Goal: Task Accomplishment & Management: Use online tool/utility

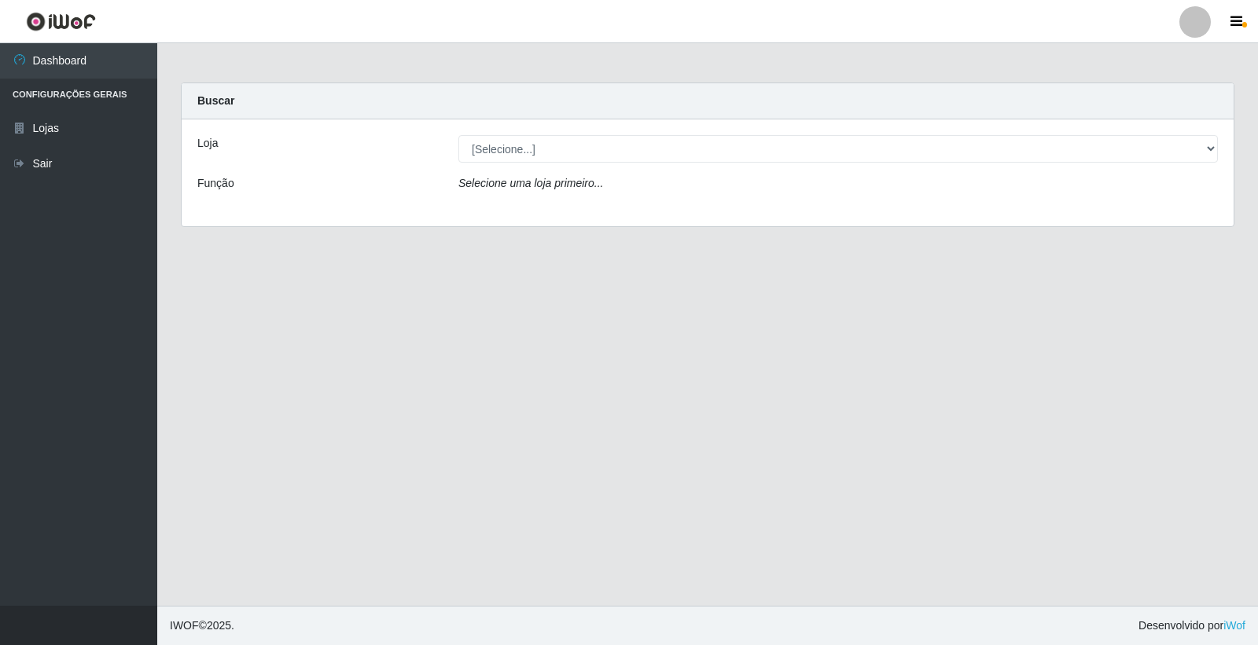
click at [551, 179] on icon "Selecione uma loja primeiro..." at bounding box center [530, 183] width 145 height 13
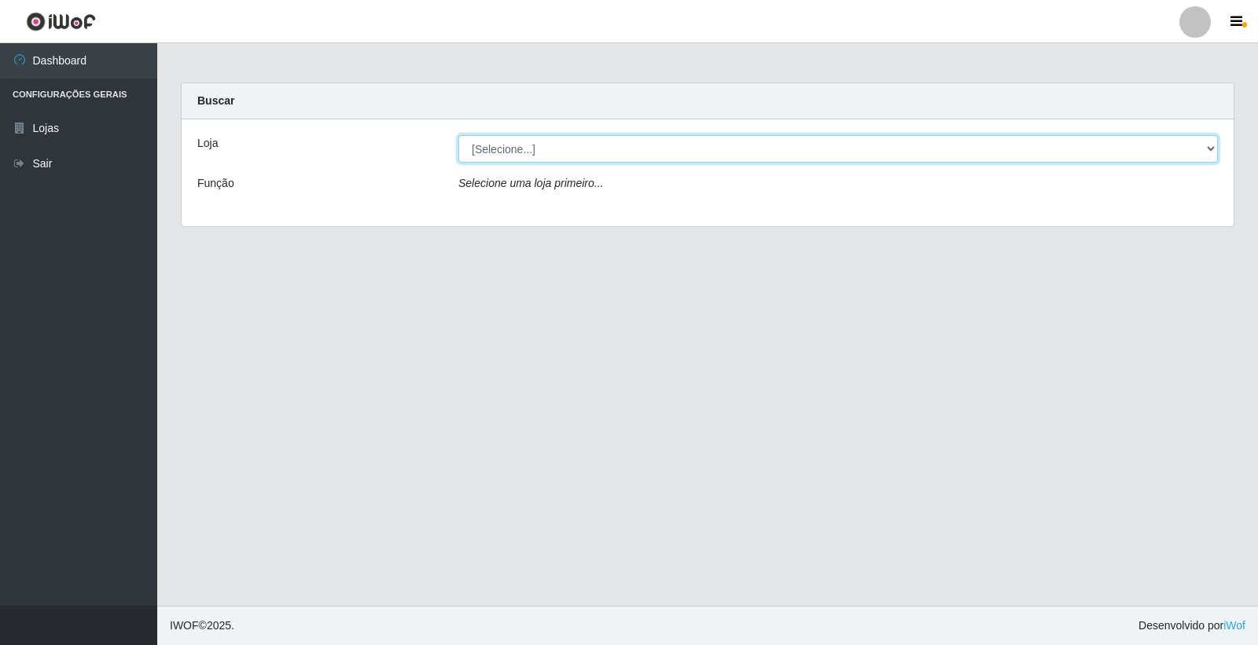
click at [564, 150] on select "[Selecione...] O Feirão - [GEOGRAPHIC_DATA]" at bounding box center [837, 149] width 759 height 28
select select "327"
click at [458, 135] on select "[Selecione...] O Feirão - [GEOGRAPHIC_DATA]" at bounding box center [837, 149] width 759 height 28
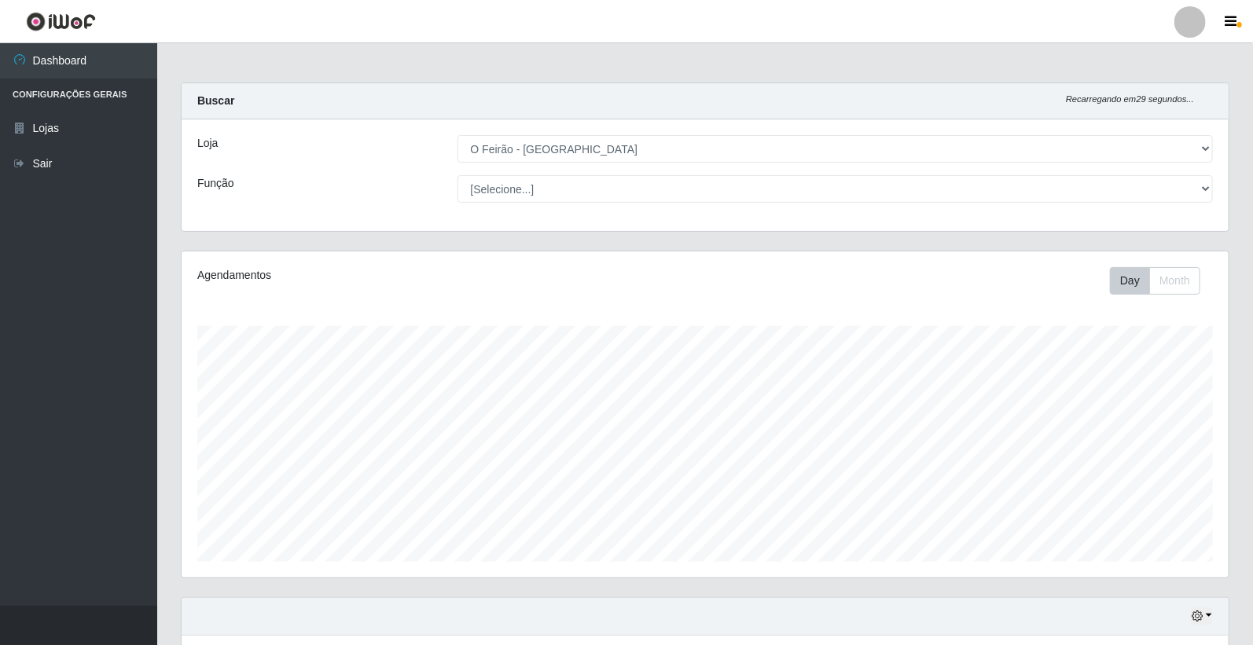
scroll to position [325, 1047]
click at [561, 204] on div "Loja [Selecione...] O Feirão - [GEOGRAPHIC_DATA] Função [Selecione...] ASG ASG …" at bounding box center [705, 176] width 1047 height 112
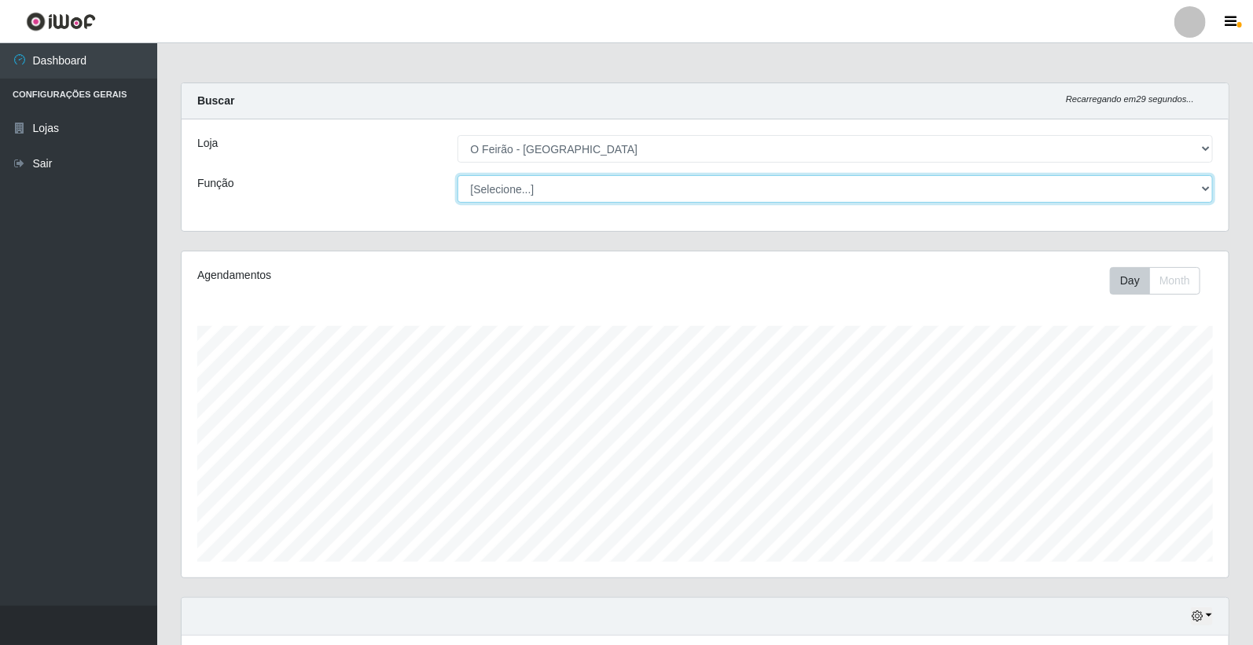
click at [560, 194] on select "[Selecione...] ASG ASG + ASG ++ Embalador Embalador + Embalador ++ Operador de …" at bounding box center [836, 189] width 756 height 28
select select "1"
click at [458, 175] on select "[Selecione...] ASG ASG + ASG ++ Embalador Embalador + Embalador ++ Operador de …" at bounding box center [836, 189] width 756 height 28
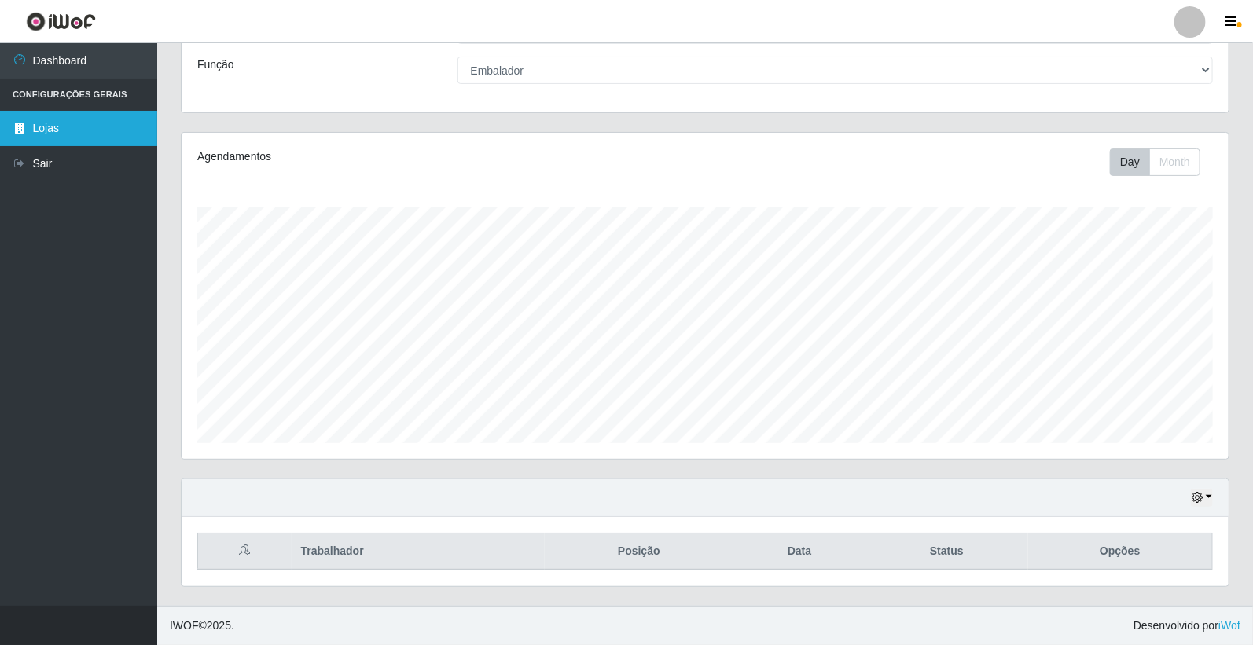
click at [50, 138] on link "Lojas" at bounding box center [78, 128] width 157 height 35
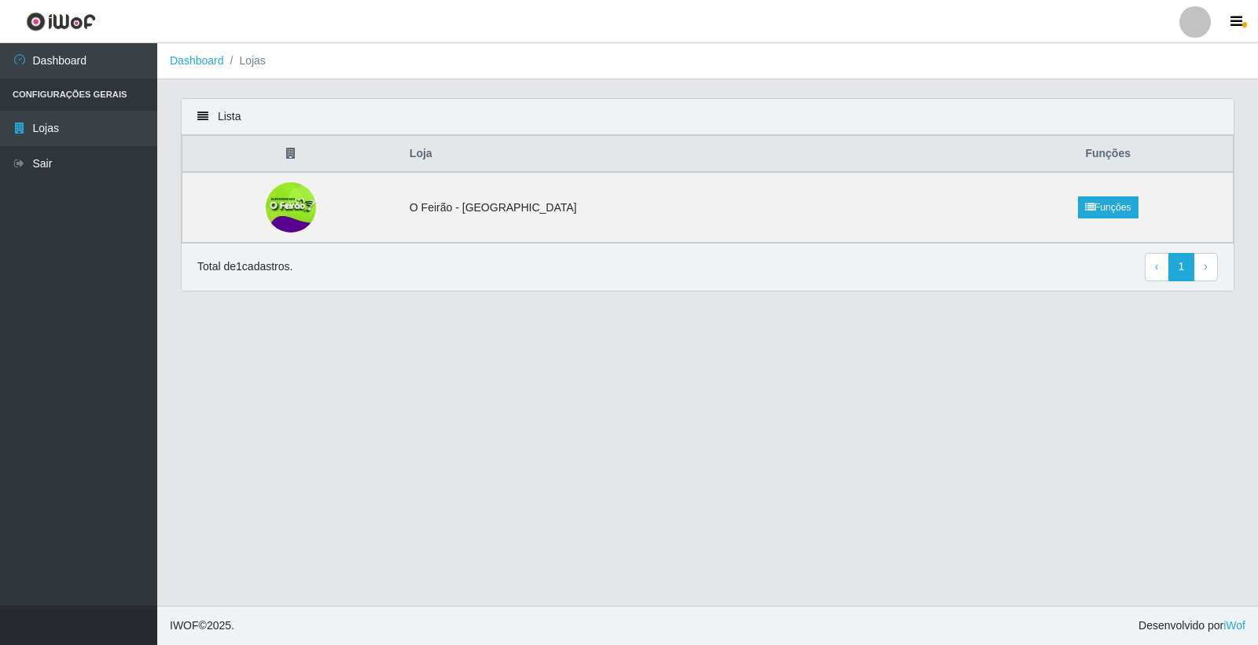
click at [362, 169] on th at bounding box center [291, 154] width 218 height 37
drag, startPoint x: 492, startPoint y: 217, endPoint x: 694, endPoint y: 232, distance: 202.6
click at [494, 217] on td "O Feirão - [GEOGRAPHIC_DATA]" at bounding box center [691, 207] width 583 height 71
click at [309, 178] on td at bounding box center [291, 207] width 218 height 71
click at [318, 189] on img at bounding box center [291, 207] width 54 height 50
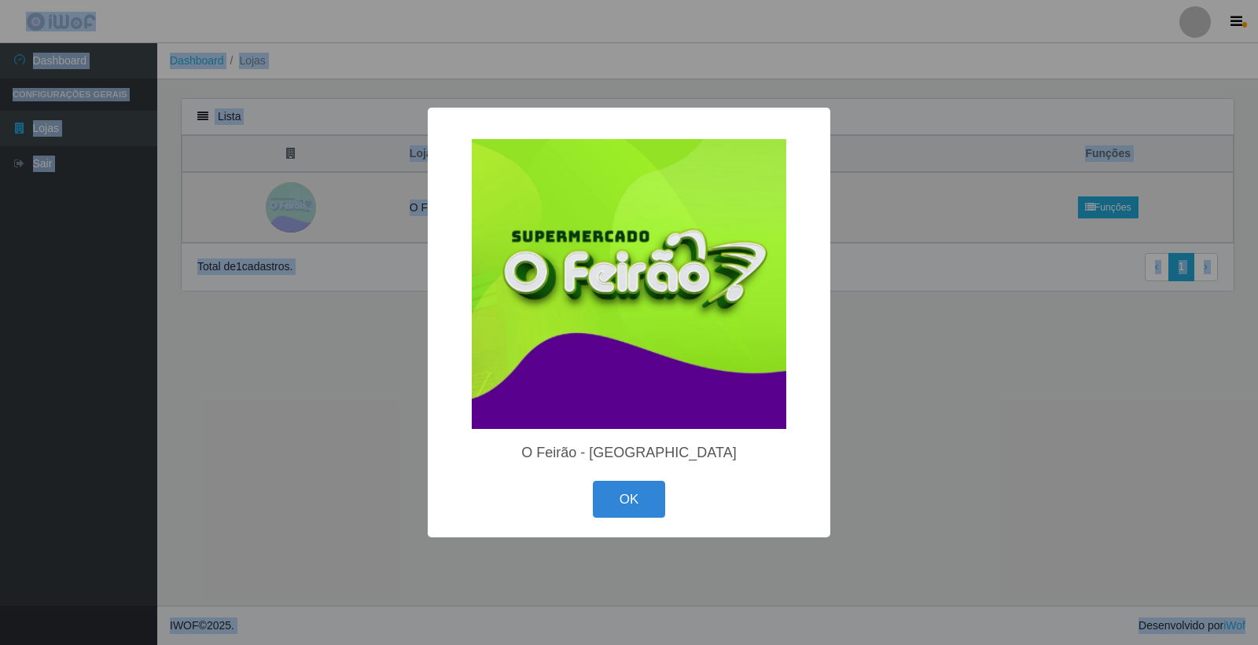
click at [318, 189] on div "× O Feirão - [GEOGRAPHIC_DATA] [GEOGRAPHIC_DATA] Cancel" at bounding box center [629, 322] width 1258 height 645
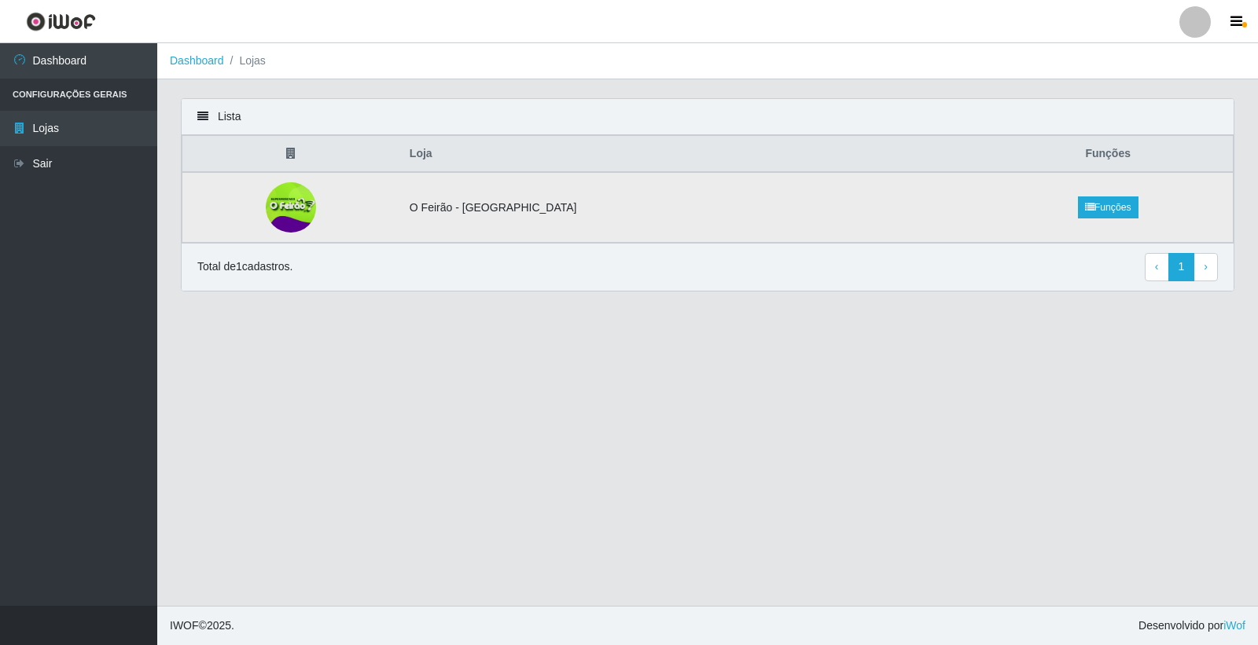
click at [485, 213] on td "O Feirão - [GEOGRAPHIC_DATA]" at bounding box center [691, 207] width 583 height 71
click at [74, 121] on link "Lojas" at bounding box center [78, 128] width 157 height 35
click at [74, 92] on li "Configurações Gerais" at bounding box center [78, 95] width 157 height 32
click at [55, 51] on link "Dashboard" at bounding box center [78, 60] width 157 height 35
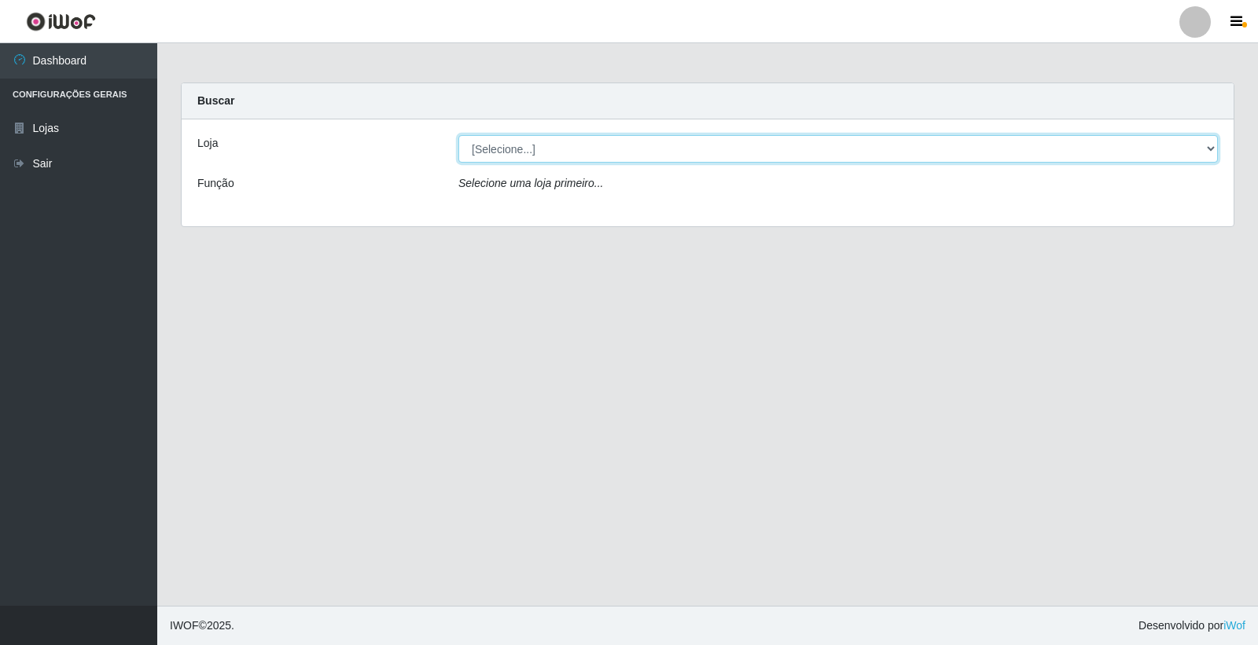
click at [500, 138] on select "[Selecione...] O Feirão - [GEOGRAPHIC_DATA]" at bounding box center [837, 149] width 759 height 28
select select "327"
click at [458, 135] on select "[Selecione...] O Feirão - [GEOGRAPHIC_DATA]" at bounding box center [837, 149] width 759 height 28
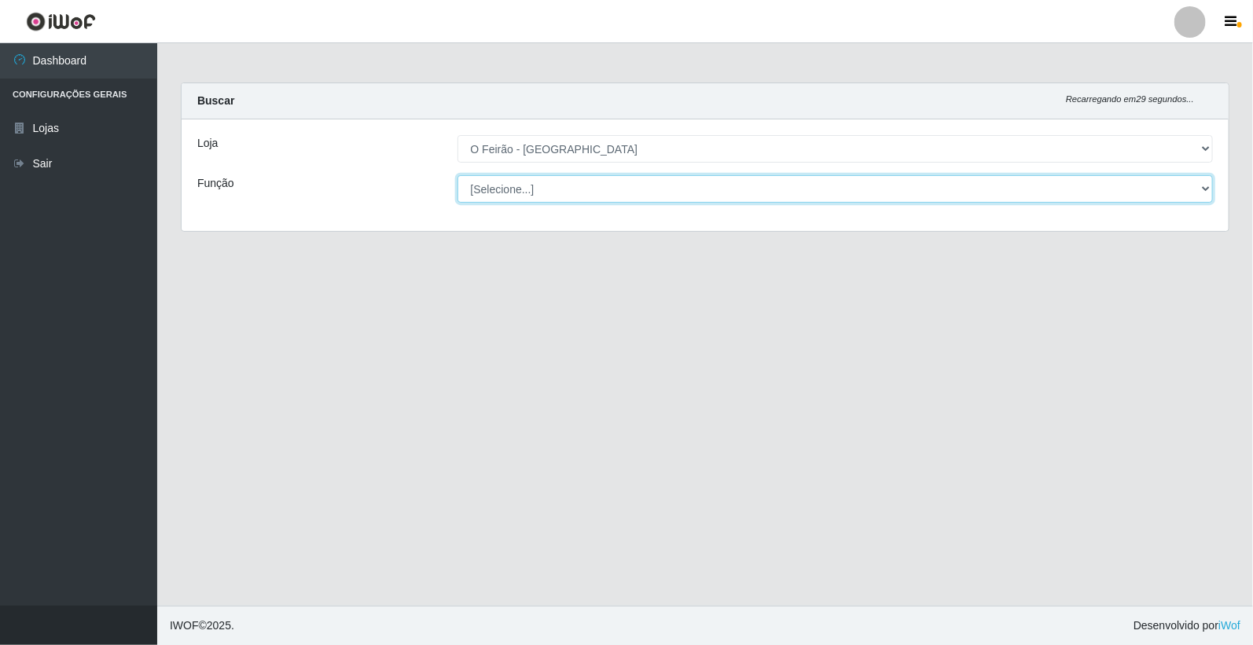
click at [527, 191] on select "[Selecione...] ASG ASG + ASG ++ Embalador Embalador + Embalador ++ Operador de …" at bounding box center [836, 189] width 756 height 28
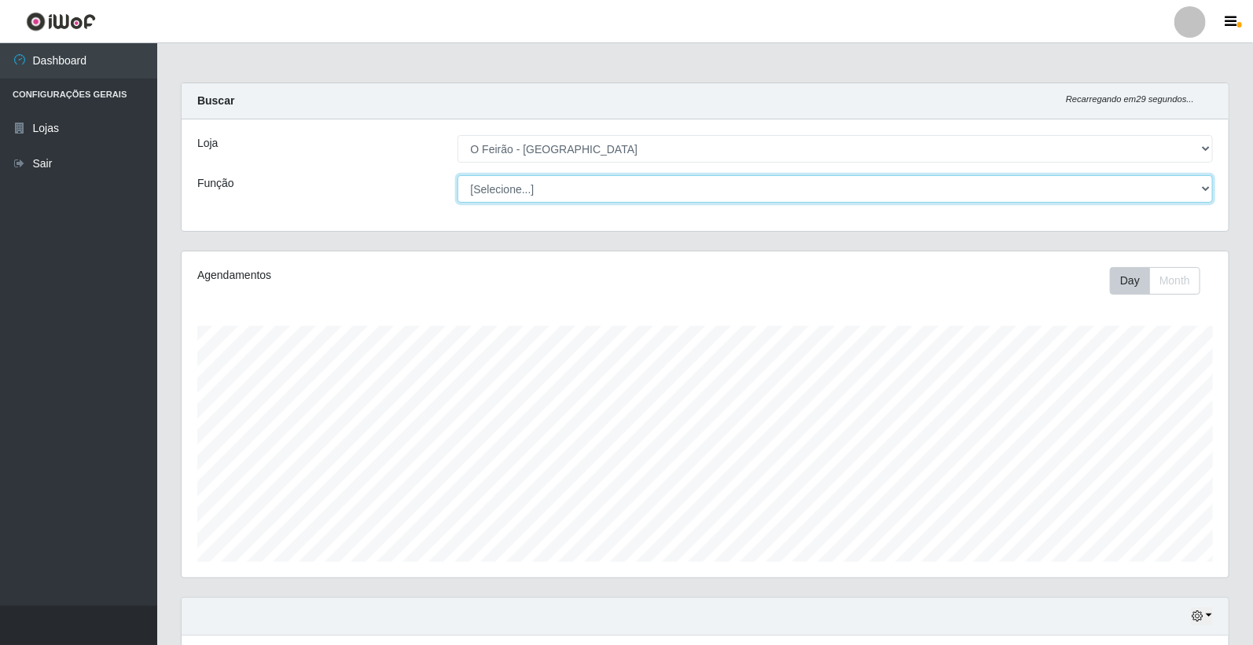
scroll to position [325, 1047]
click at [458, 175] on select "[Selecione...] ASG ASG + ASG ++ Embalador Embalador + Embalador ++ Operador de …" at bounding box center [836, 189] width 756 height 28
click at [505, 192] on select "[Selecione...] ASG ASG + ASG ++ Embalador Embalador + Embalador ++ Operador de …" at bounding box center [836, 189] width 756 height 28
select select "1"
click at [458, 175] on select "[Selecione...] ASG ASG + ASG ++ Embalador Embalador + Embalador ++ Operador de …" at bounding box center [836, 189] width 756 height 28
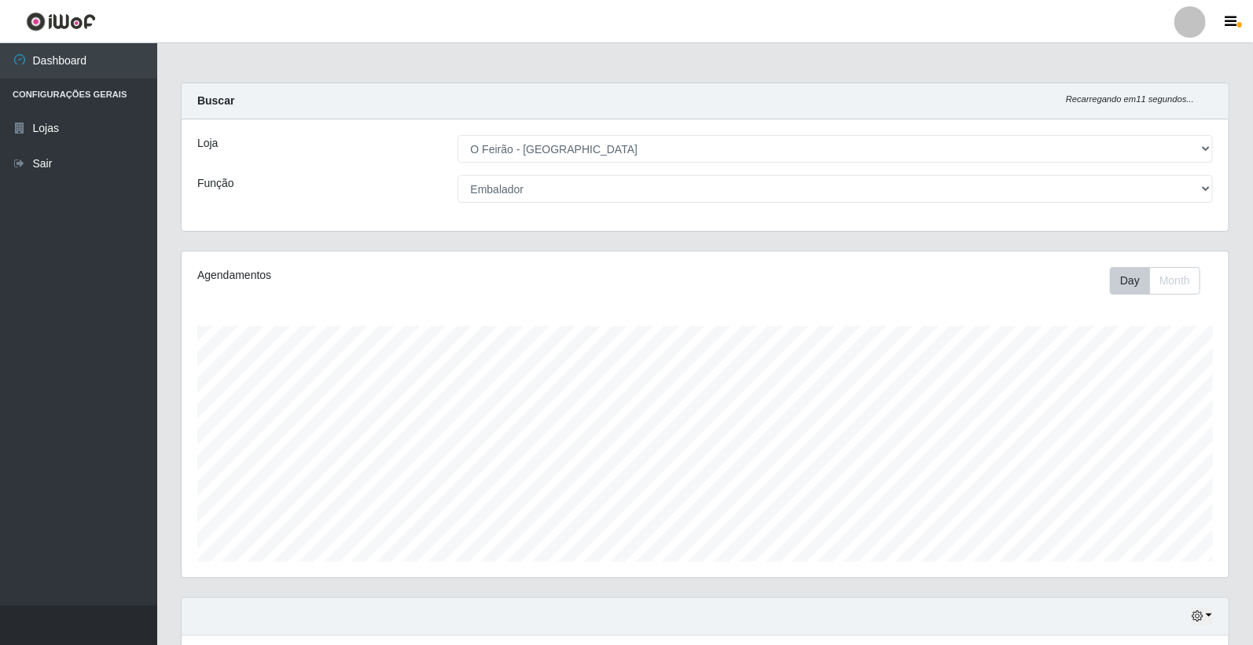
click at [731, 289] on div "Day Month" at bounding box center [922, 281] width 606 height 28
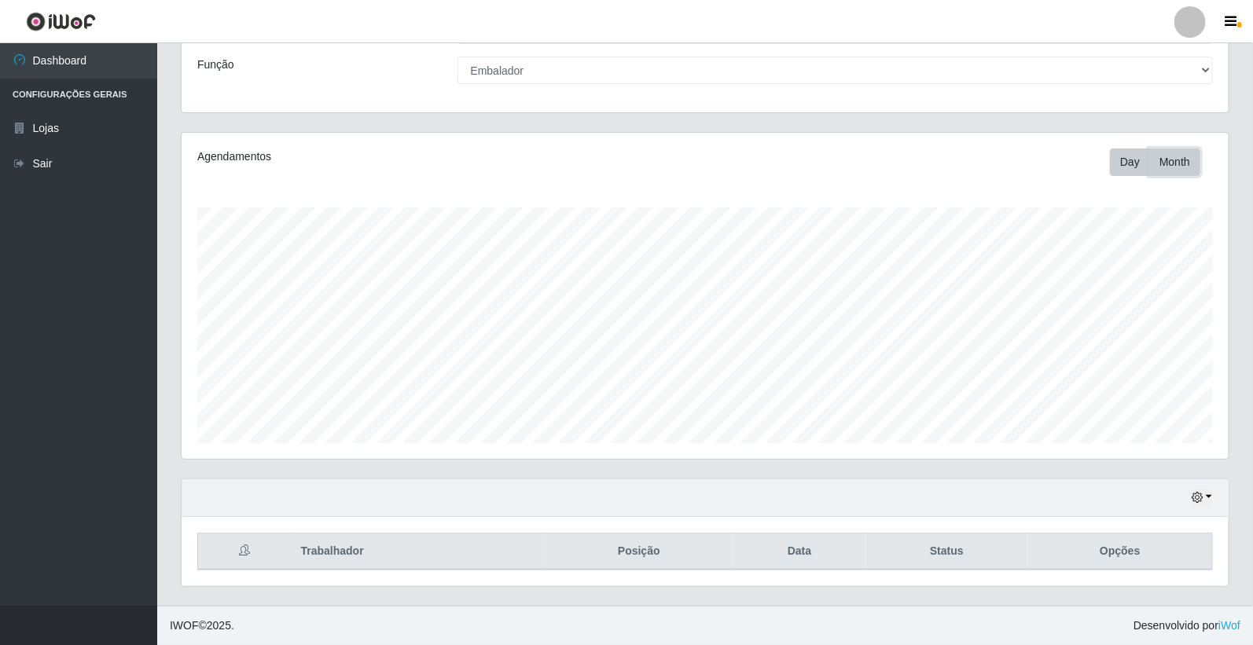
click at [1161, 156] on button "Month" at bounding box center [1174, 163] width 51 height 28
click at [1197, 501] on icon "button" at bounding box center [1197, 497] width 11 height 11
click at [1149, 449] on button "1 Semana" at bounding box center [1149, 438] width 124 height 33
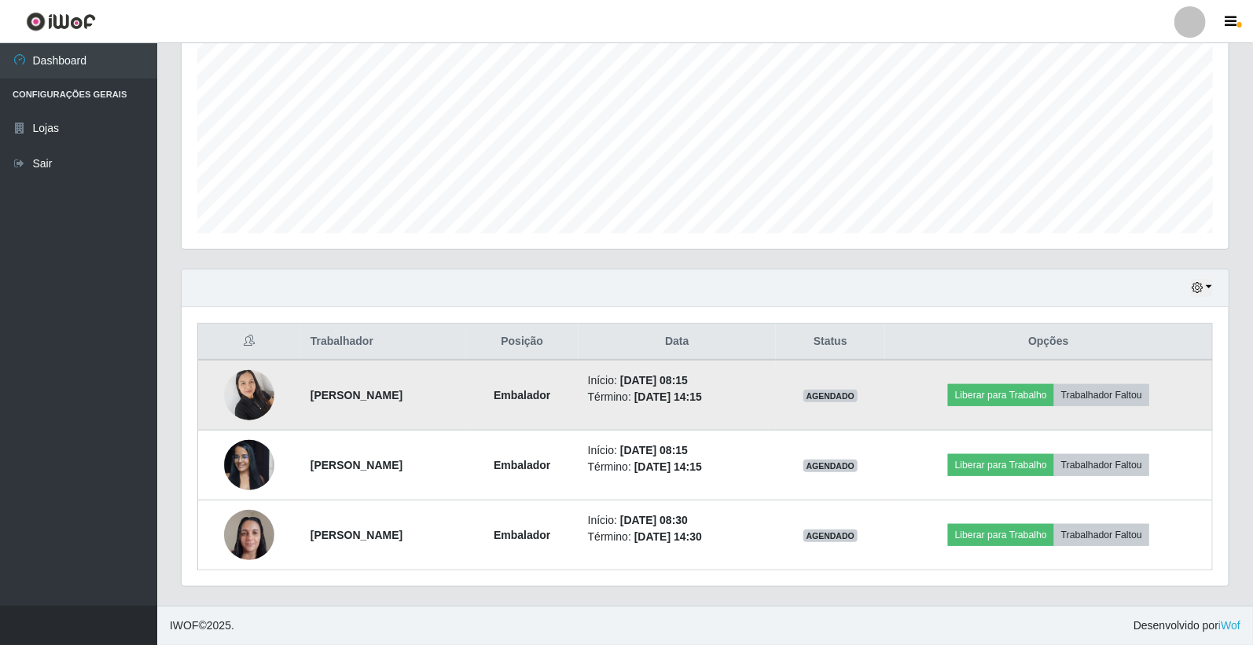
scroll to position [119, 0]
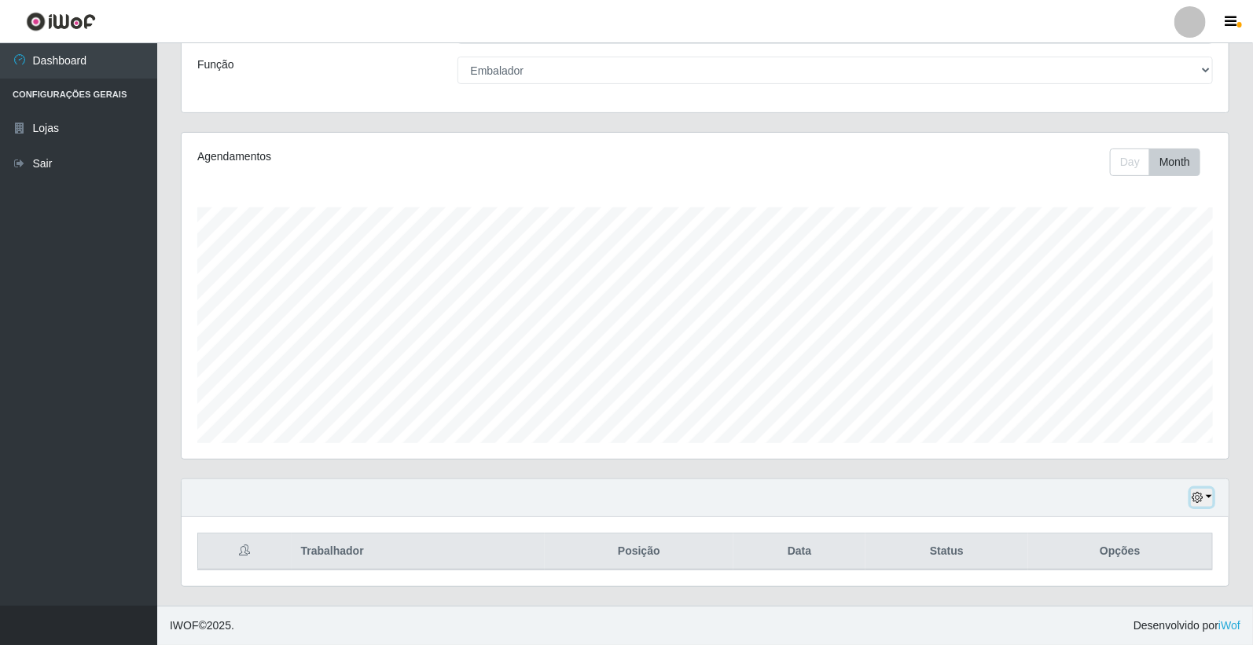
click at [1203, 500] on icon "button" at bounding box center [1197, 497] width 11 height 11
click at [1135, 399] on button "3 dias" at bounding box center [1149, 405] width 124 height 33
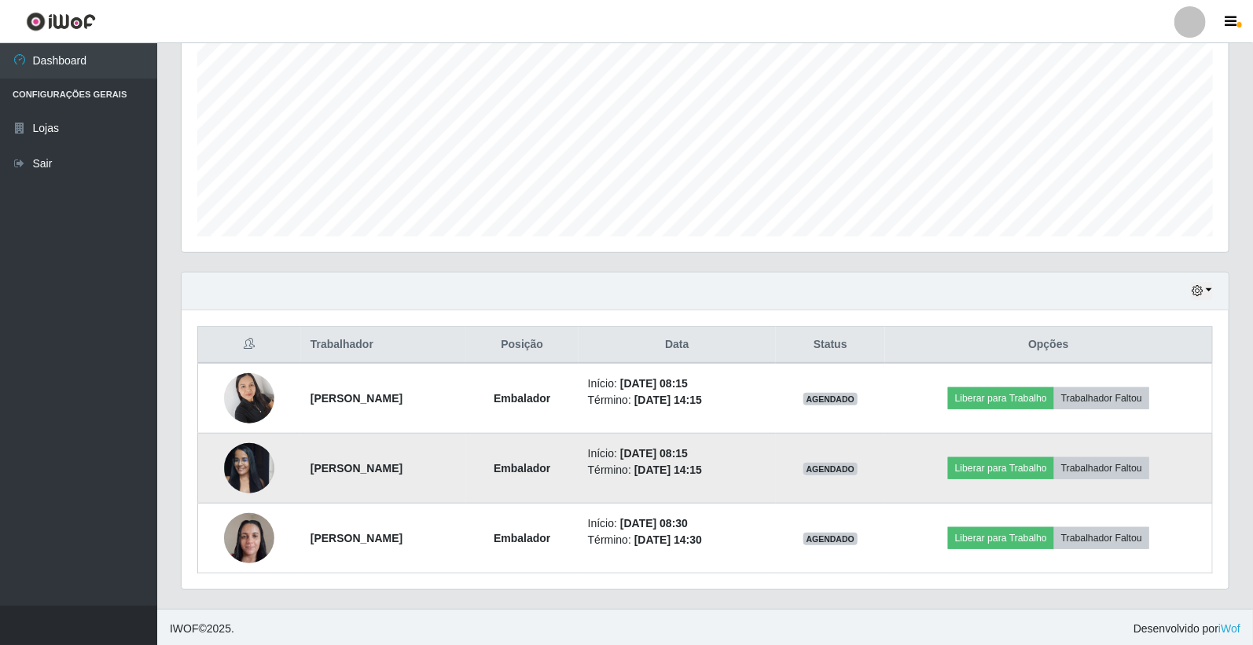
scroll to position [329, 0]
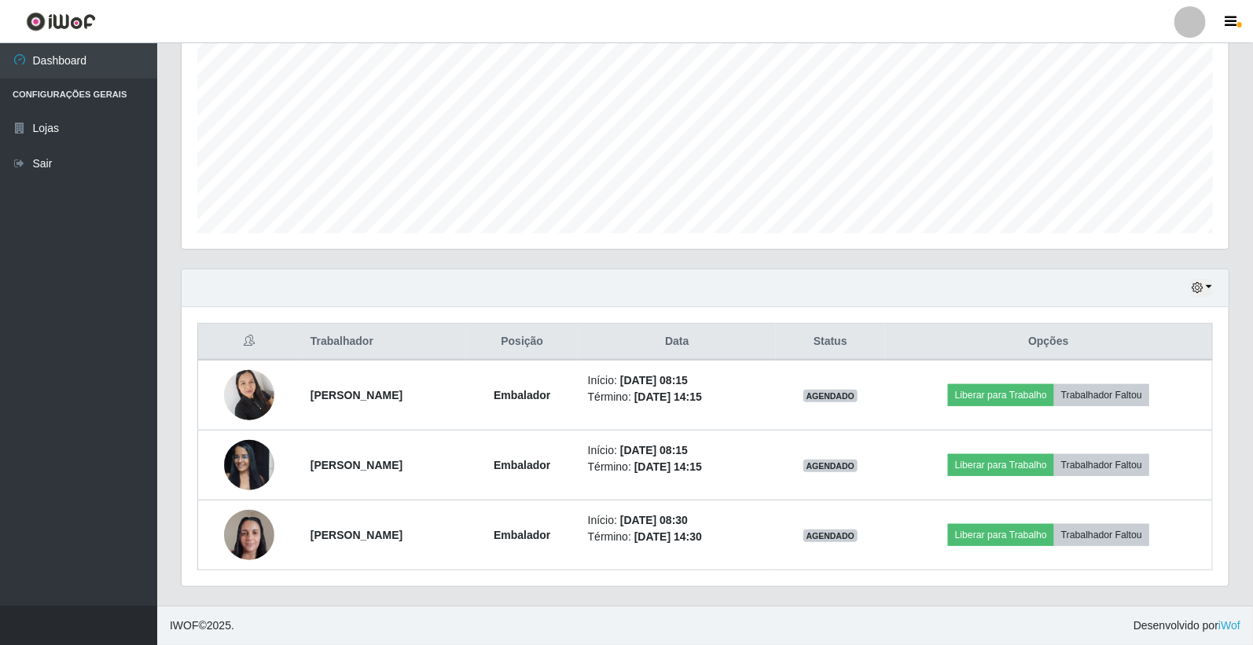
click at [813, 605] on div "Hoje 1 dia 3 dias 1 Semana Não encerrados Trabalhador Posição Data Status Opçõe…" at bounding box center [705, 437] width 1072 height 337
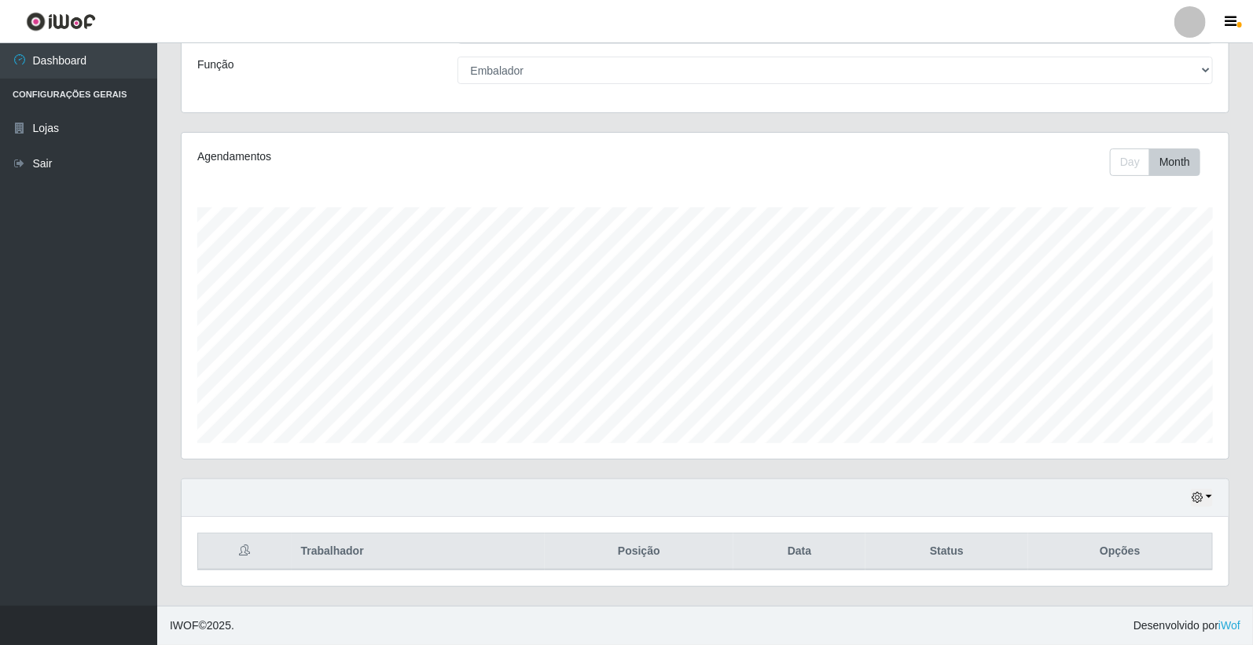
scroll to position [119, 0]
